Goal: Task Accomplishment & Management: Manage account settings

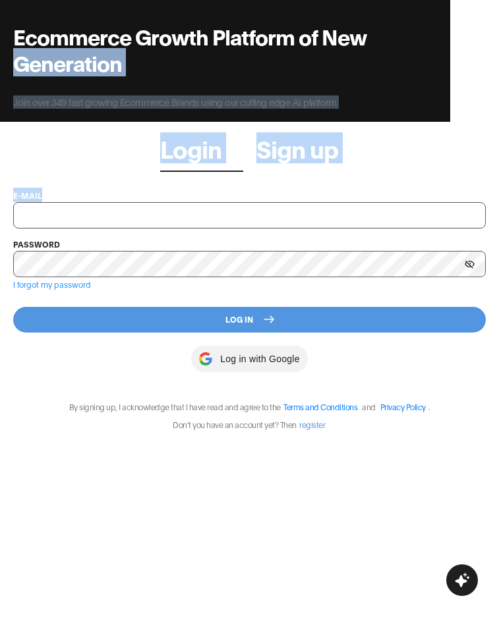
drag, startPoint x: 498, startPoint y: 47, endPoint x: 545, endPoint y: 50, distance: 46.9
click at [499, 50] on html "Ecommerce Growth Platform of New Generation Join over 349 fast growing Ecommerc…" at bounding box center [249, 308] width 499 height 617
click at [493, 40] on div "Ecommerce Growth Platform of New Generation Join over 349 fast growing Ecommerc…" at bounding box center [249, 308] width 499 height 617
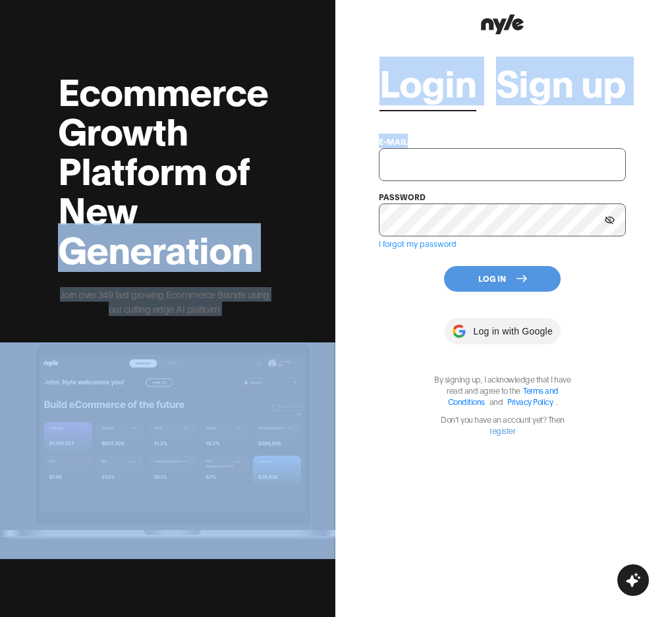
click at [568, 124] on div "Login Sign up e-mail password I forgot my password Log In Log in with Google By…" at bounding box center [502, 237] width 247 height 398
click at [620, 24] on div "Login Sign up e-mail password I forgot my password Log In Log in with Google By…" at bounding box center [502, 308] width 335 height 617
